Goal: Find specific page/section: Find specific page/section

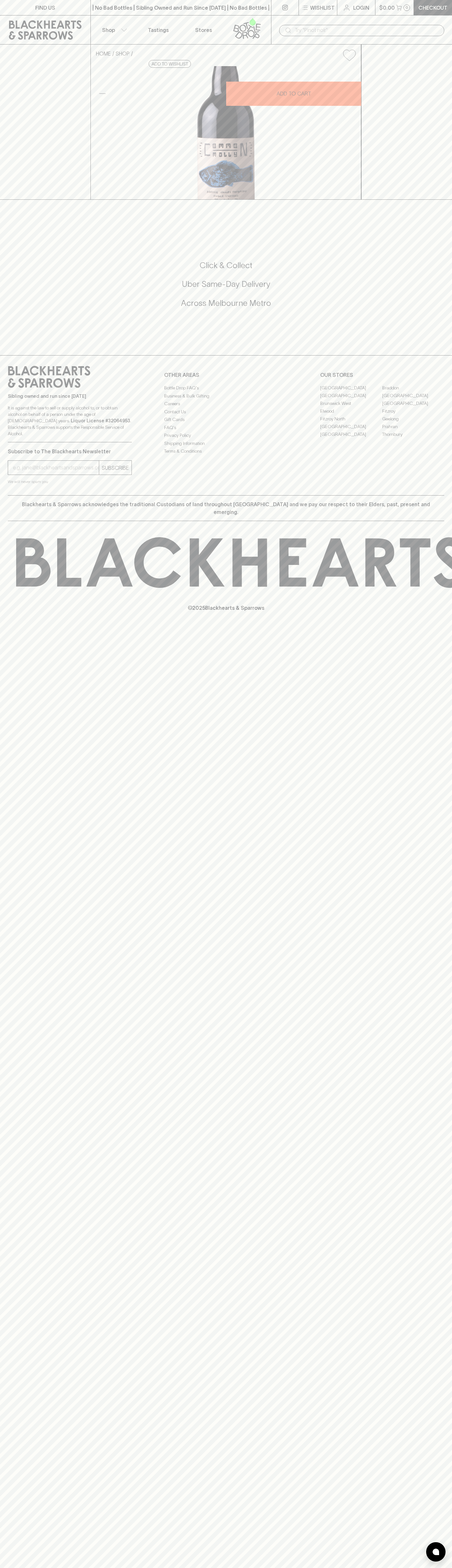
click at [157, 30] on p "Tastings" at bounding box center [158, 30] width 21 height 8
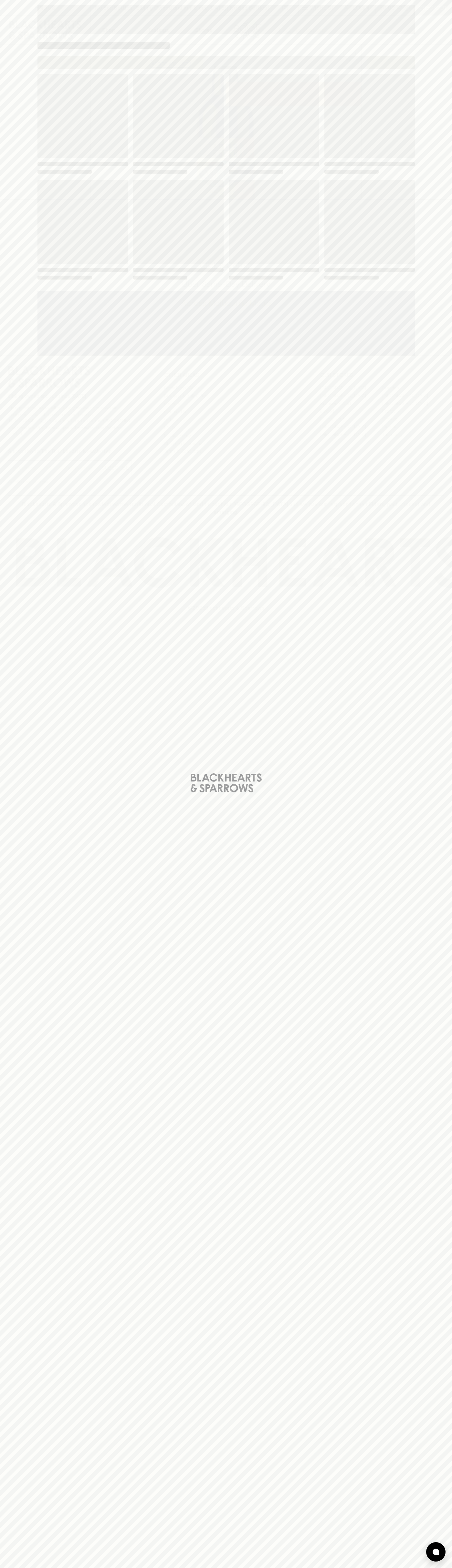
click at [430, 575] on div "Loading" at bounding box center [226, 784] width 452 height 1568
click at [266, 1567] on html "FIND US | No Bad Bottles | Sibling Owned and Run Since 2006 | No Bad Bottles | …" at bounding box center [226, 784] width 452 height 1568
click at [17, 1409] on div "Loading" at bounding box center [226, 784] width 452 height 1568
